Goal: Task Accomplishment & Management: Use online tool/utility

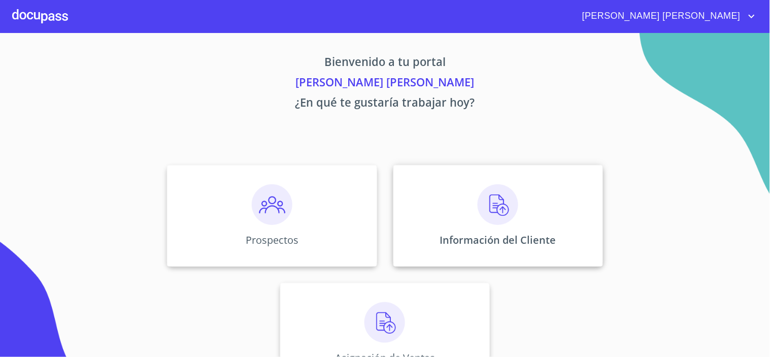
click at [528, 227] on div "Información del Cliente" at bounding box center [498, 215] width 210 height 101
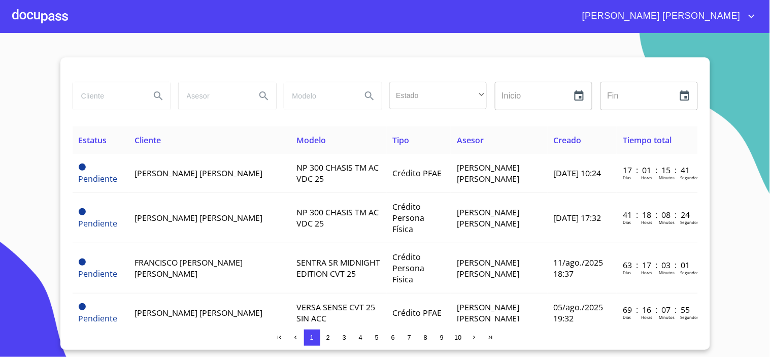
click at [96, 95] on input "search" at bounding box center [107, 95] width 69 height 27
type input "[PERSON_NAME]"
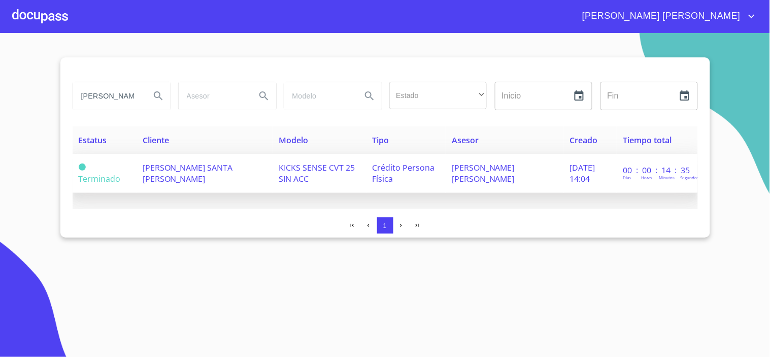
click at [164, 172] on span "[PERSON_NAME] SANTA [PERSON_NAME]" at bounding box center [188, 173] width 90 height 22
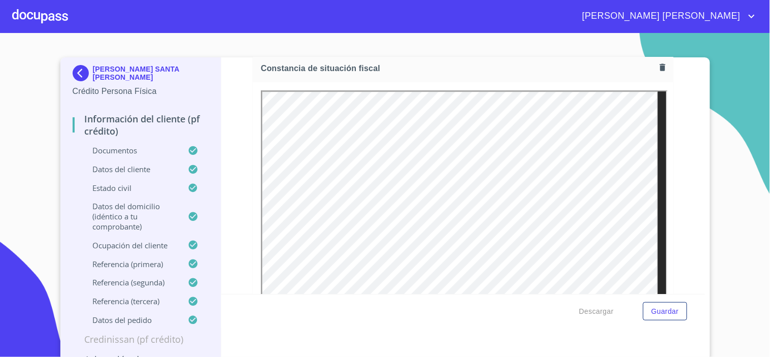
scroll to position [2818, 0]
click at [746, 9] on span "[PERSON_NAME] [PERSON_NAME]" at bounding box center [665, 16] width 183 height 16
click at [738, 23] on li "Salir" at bounding box center [741, 21] width 33 height 18
